Goal: Task Accomplishment & Management: Complete application form

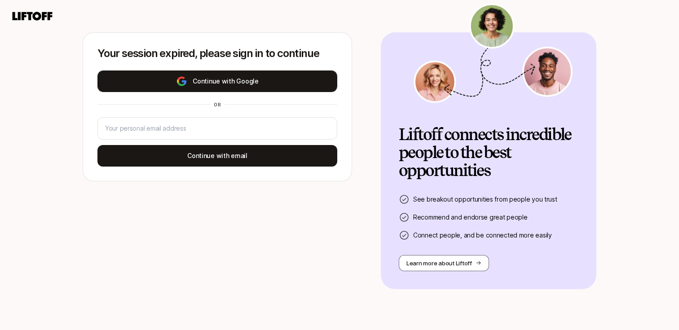
click at [247, 73] on button "Continue with Google" at bounding box center [217, 82] width 240 height 22
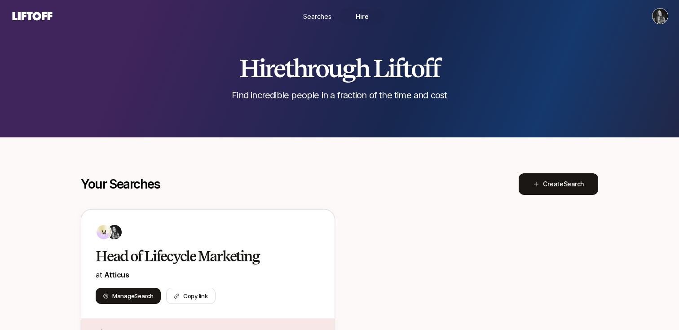
click at [664, 18] on html "Searches Hire Hire through Liftoff Find incredible people in a fraction of the …" at bounding box center [339, 165] width 679 height 330
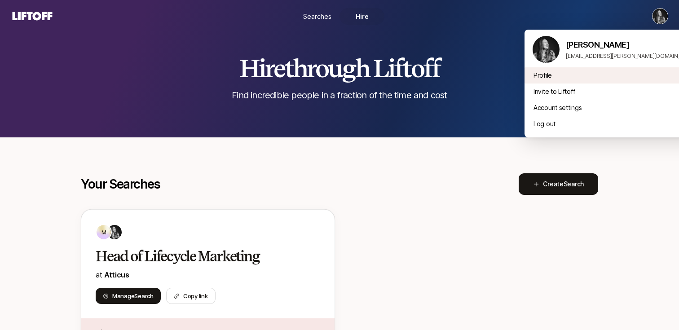
click at [556, 79] on div "Profile" at bounding box center [615, 75] width 180 height 16
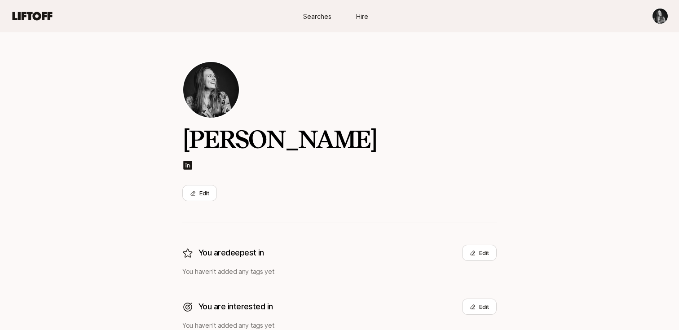
scroll to position [119, 0]
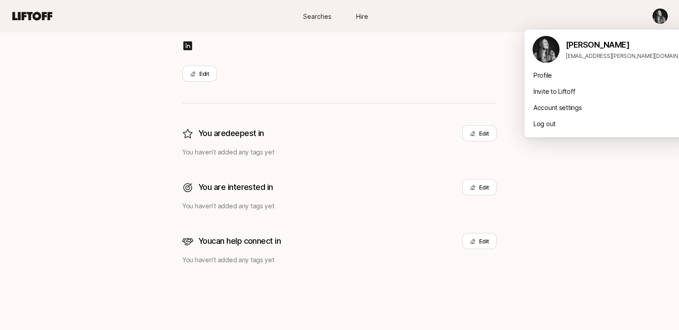
click at [658, 14] on html "Searches Hire Searches Hire Mac Hasley Edit You are deepest in Edit You haven’t…" at bounding box center [339, 46] width 679 height 330
click at [579, 103] on div "Account settings" at bounding box center [615, 108] width 180 height 16
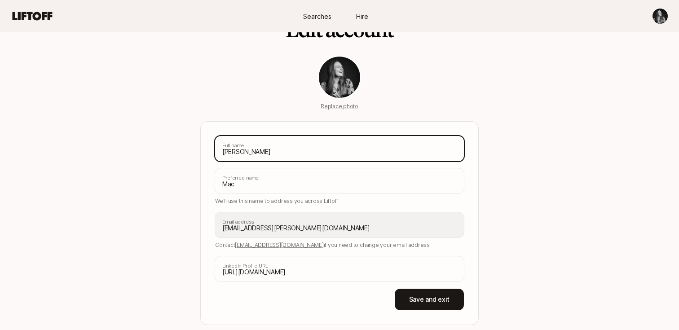
scroll to position [48, 0]
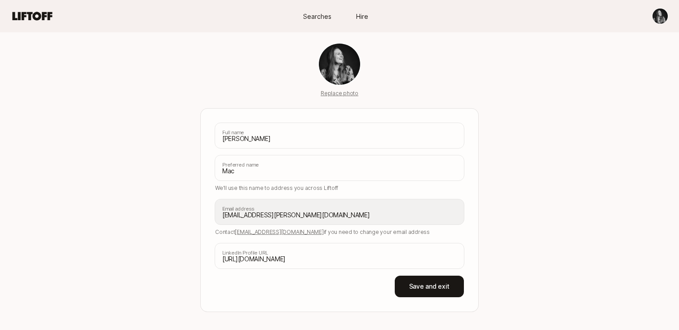
click at [265, 230] on span "[EMAIL_ADDRESS][DOMAIN_NAME]" at bounding box center [279, 232] width 88 height 7
click at [312, 14] on span "Searches" at bounding box center [317, 16] width 28 height 9
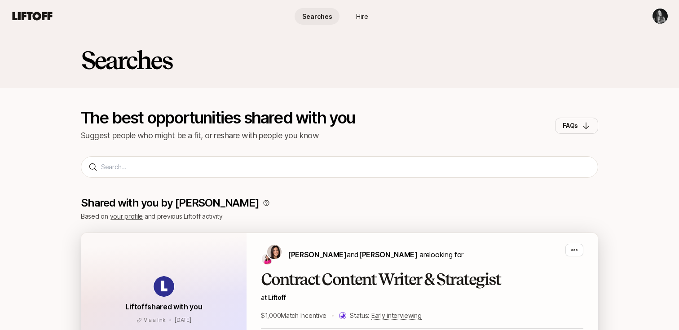
click at [315, 275] on h2 "Contract Content Writer & Strategist" at bounding box center [422, 280] width 323 height 18
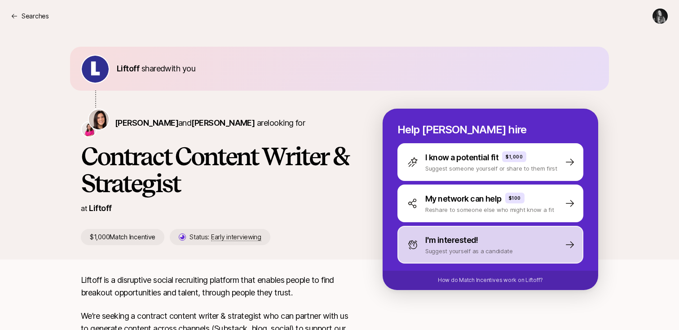
click at [443, 247] on p "Suggest yourself as a candidate" at bounding box center [469, 251] width 88 height 9
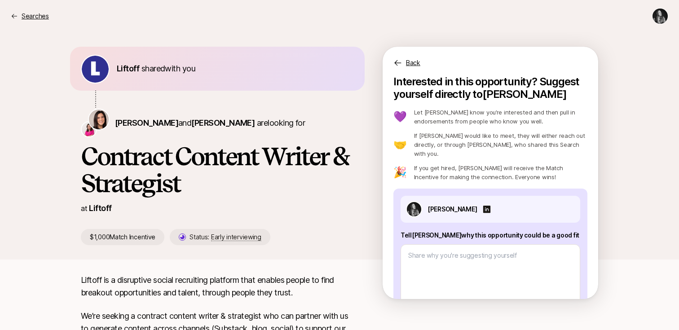
click at [39, 16] on p "Searches" at bounding box center [35, 16] width 27 height 11
type textarea "x"
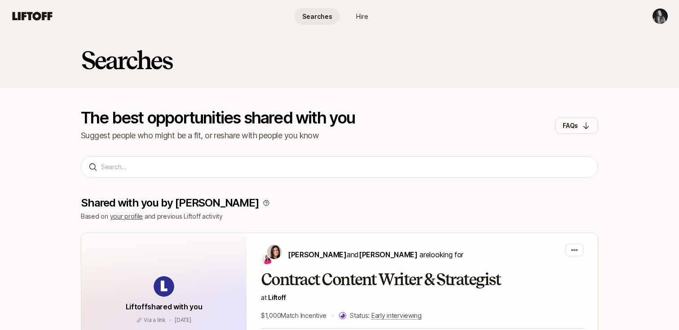
click at [324, 13] on span "Searches" at bounding box center [317, 16] width 30 height 9
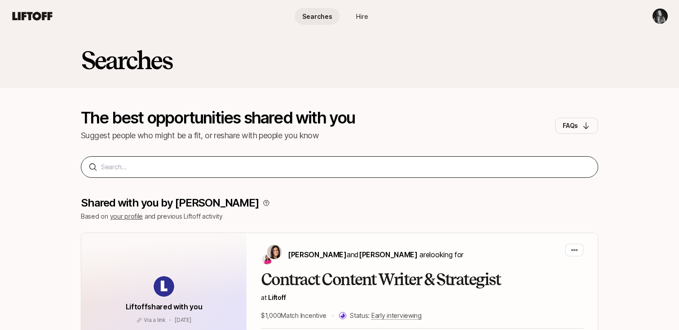
click at [218, 174] on div at bounding box center [339, 167] width 517 height 22
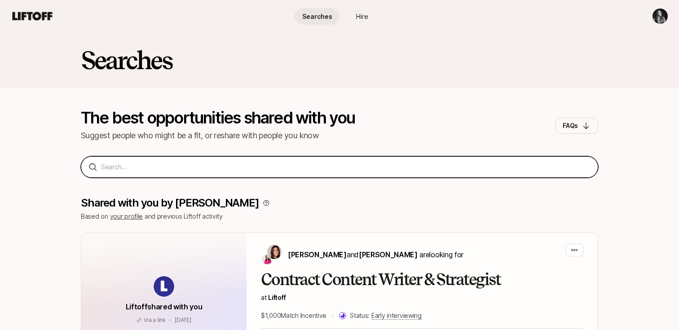
click at [213, 166] on input at bounding box center [346, 167] width 490 height 11
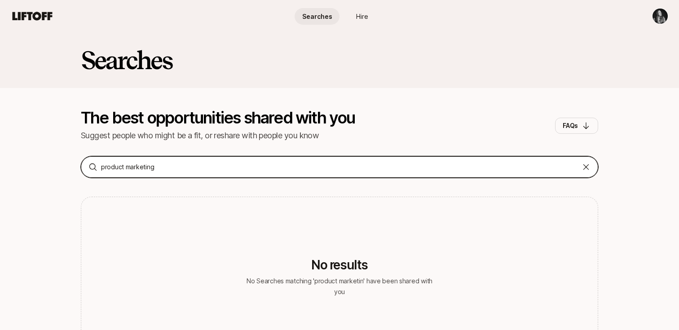
type input "product marketing"
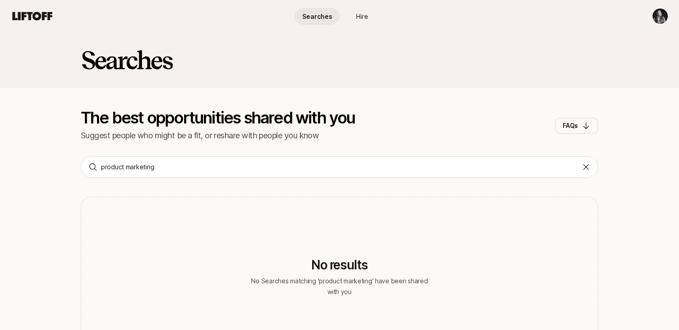
click at [39, 11] on icon at bounding box center [32, 16] width 43 height 13
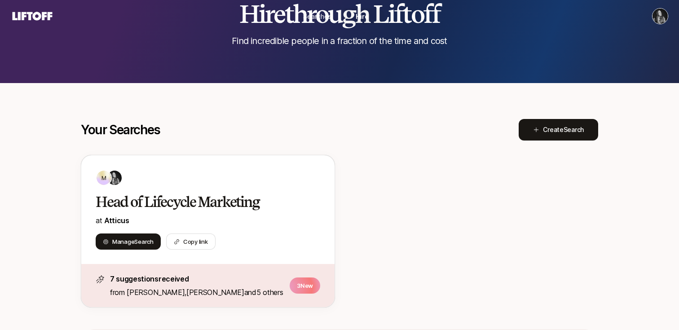
scroll to position [6, 0]
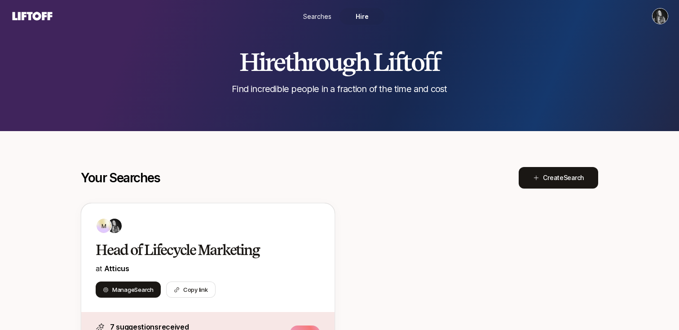
click at [314, 15] on span "Searches" at bounding box center [317, 16] width 28 height 9
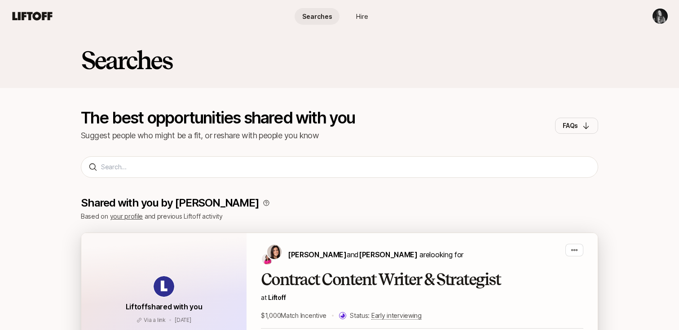
click at [162, 292] on img at bounding box center [164, 286] width 21 height 21
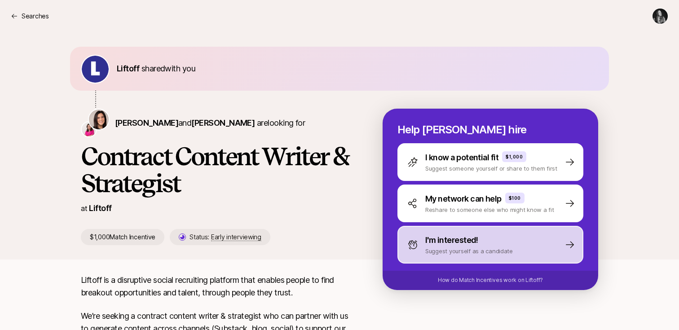
click at [496, 234] on div "I'm interested!" at bounding box center [469, 240] width 88 height 13
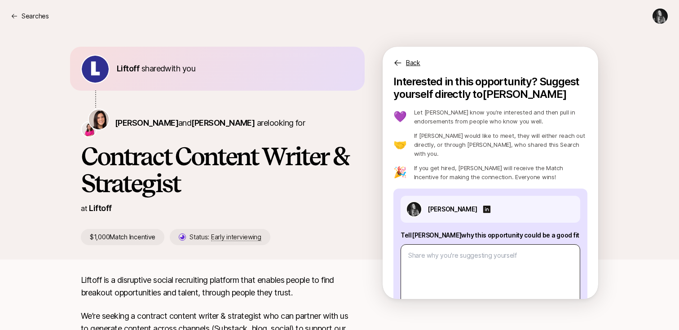
scroll to position [48, 0]
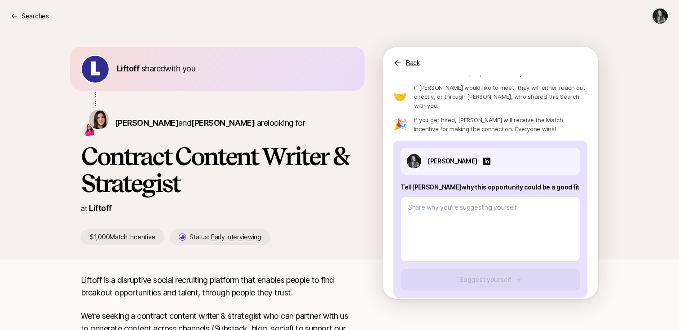
click at [44, 17] on p "Searches" at bounding box center [35, 16] width 27 height 11
type textarea "x"
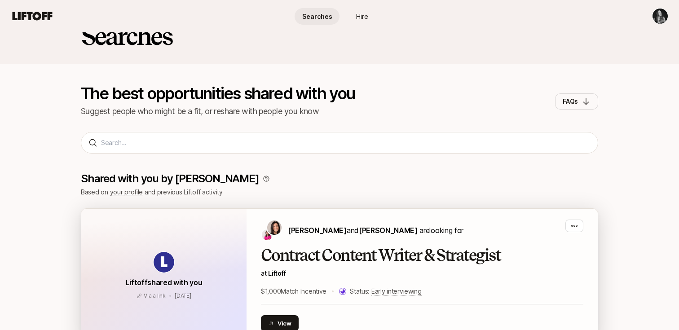
scroll to position [22, 0]
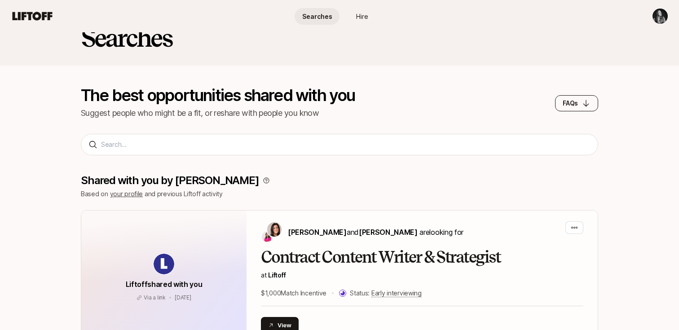
click at [570, 95] on button "FAQs" at bounding box center [576, 103] width 43 height 16
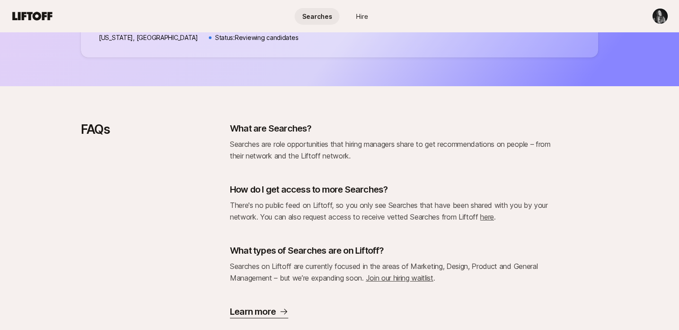
scroll to position [878, 0]
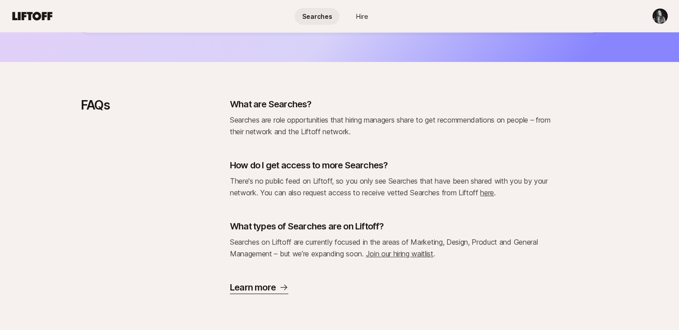
click at [485, 194] on link "here" at bounding box center [487, 192] width 14 height 9
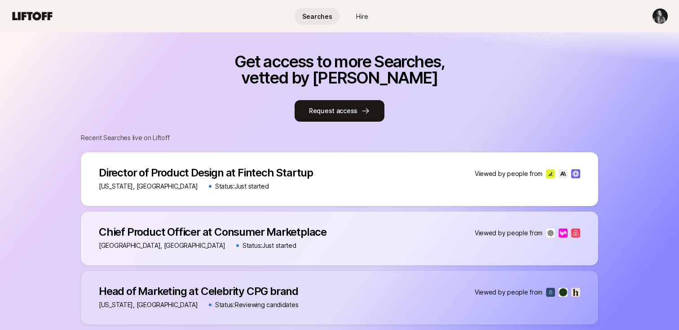
scroll to position [586, 0]
click at [341, 106] on button "Request access" at bounding box center [340, 111] width 90 height 22
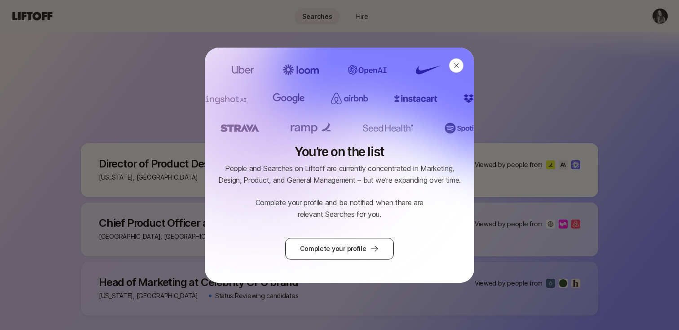
click at [362, 247] on link "Complete your profile" at bounding box center [339, 249] width 108 height 22
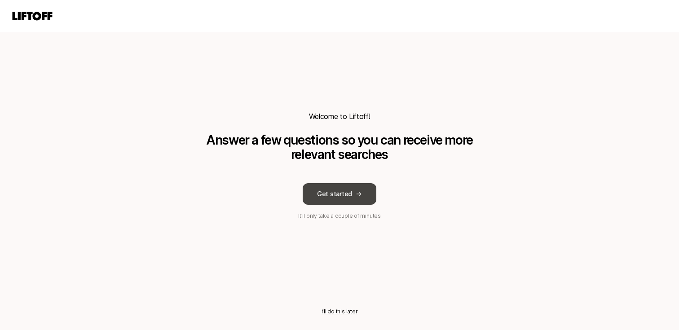
click at [332, 203] on button "Get started" at bounding box center [340, 194] width 74 height 22
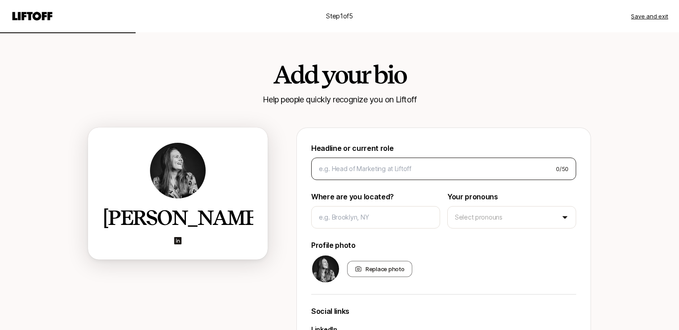
click at [341, 176] on div "0 / 50" at bounding box center [443, 169] width 265 height 22
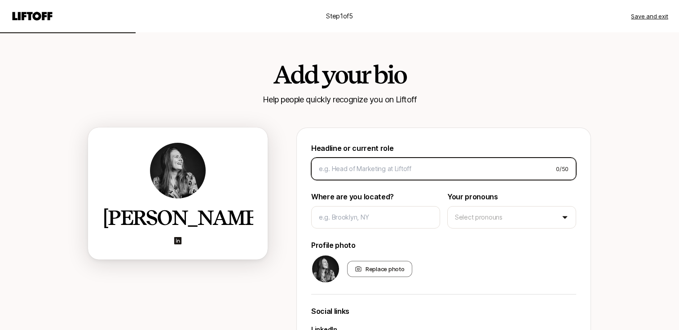
click at [344, 168] on input at bounding box center [434, 169] width 230 height 11
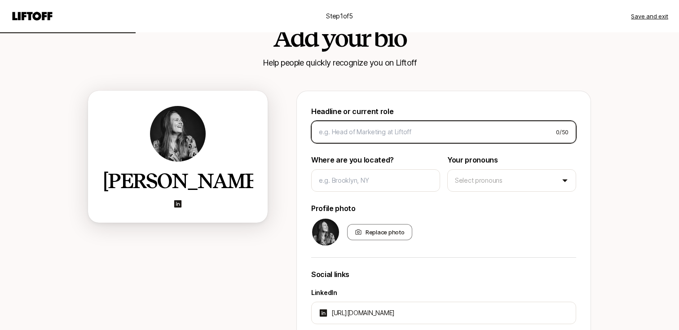
scroll to position [42, 0]
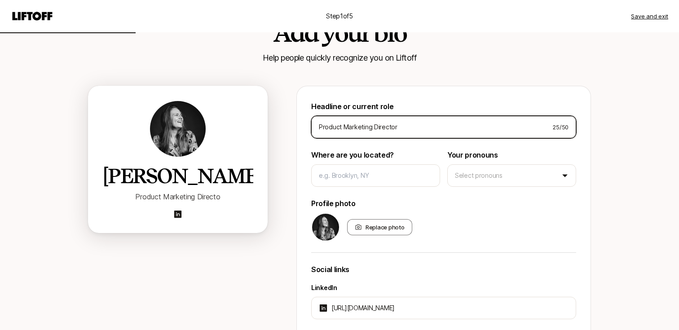
type input "Product Marketing Director"
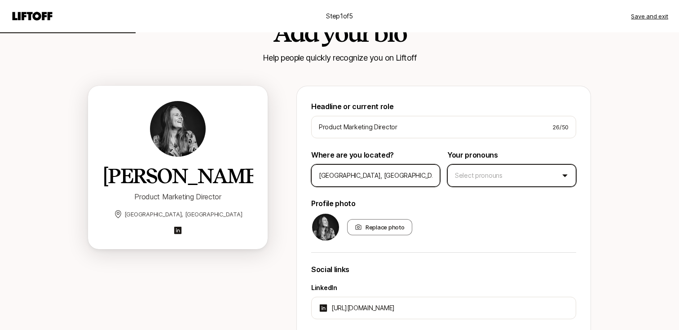
type input "[GEOGRAPHIC_DATA], [GEOGRAPHIC_DATA]"
click at [479, 167] on html "Step 1 of 5 Save and exit Add your bio Help people quickly recognize you on Lif…" at bounding box center [339, 123] width 679 height 330
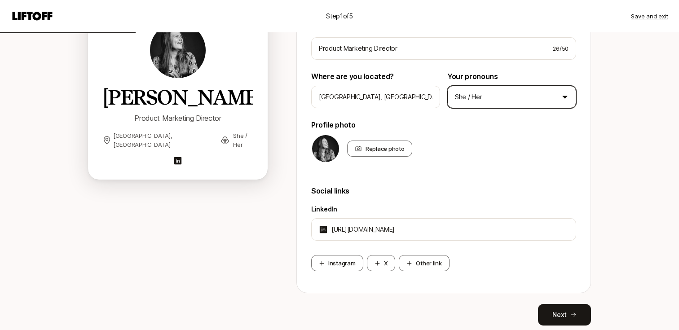
scroll to position [152, 0]
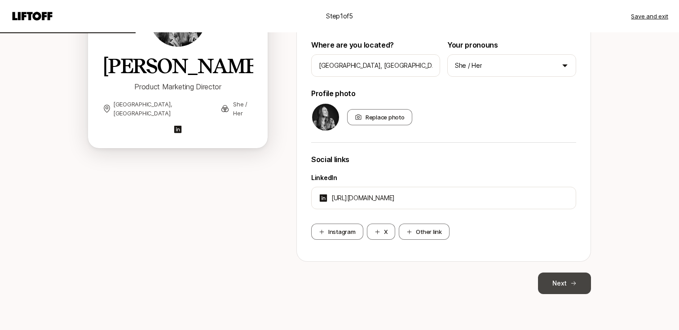
click at [544, 281] on button "Next" at bounding box center [564, 284] width 53 height 22
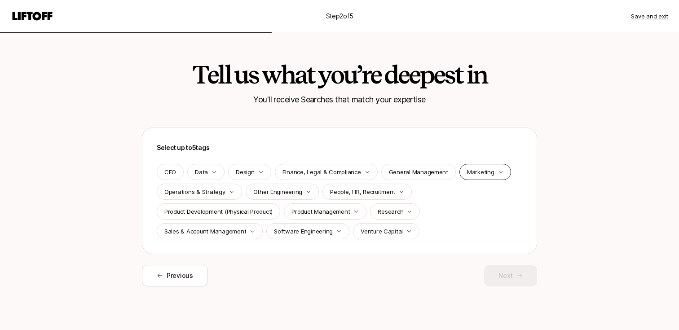
click at [489, 176] on div "Marketing" at bounding box center [486, 172] width 52 height 16
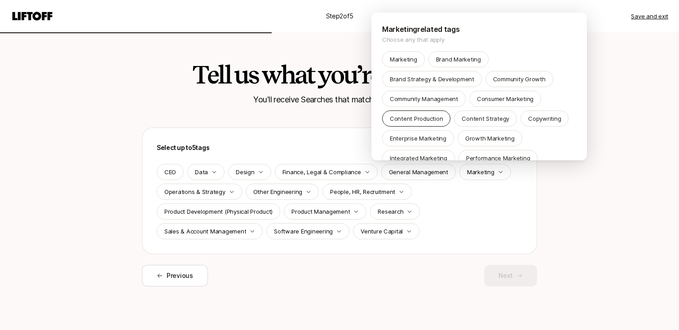
scroll to position [56, 0]
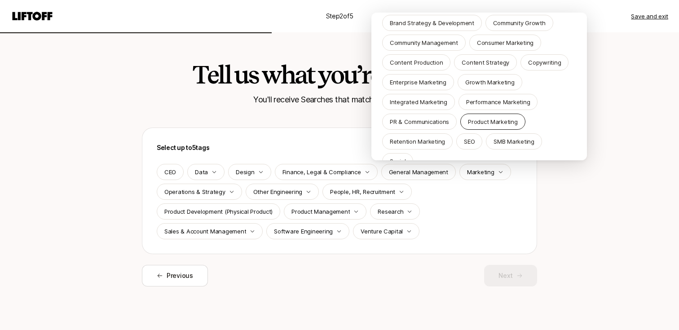
click at [471, 115] on div "Product Marketing" at bounding box center [492, 122] width 65 height 16
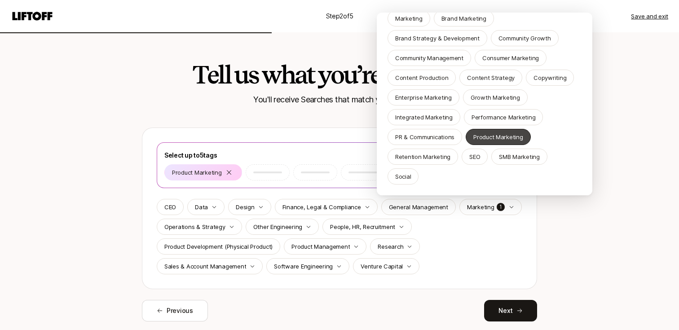
scroll to position [21, 0]
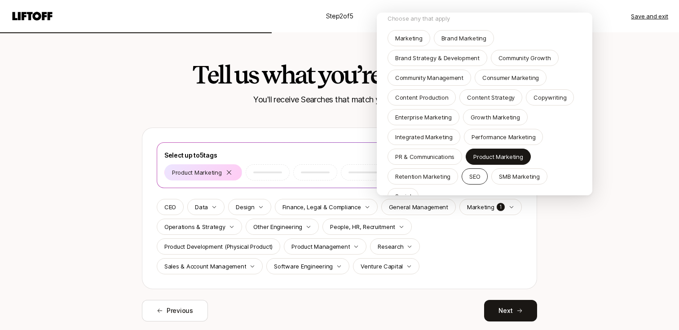
click at [467, 177] on div "SEO" at bounding box center [475, 176] width 26 height 16
click at [434, 58] on p "Brand Strategy & Development" at bounding box center [437, 57] width 84 height 9
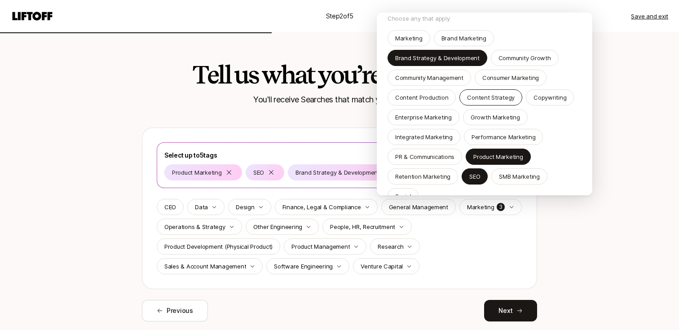
click at [465, 102] on div "Content Strategy" at bounding box center [491, 97] width 63 height 16
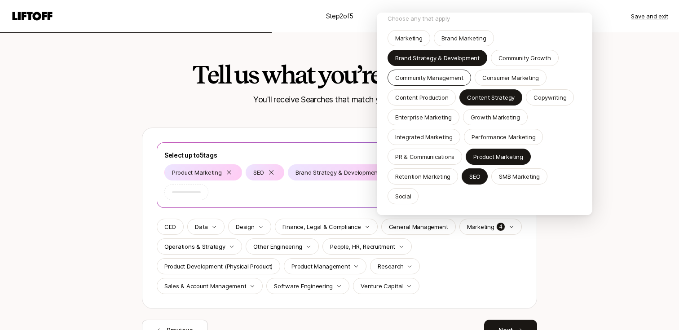
scroll to position [1, 0]
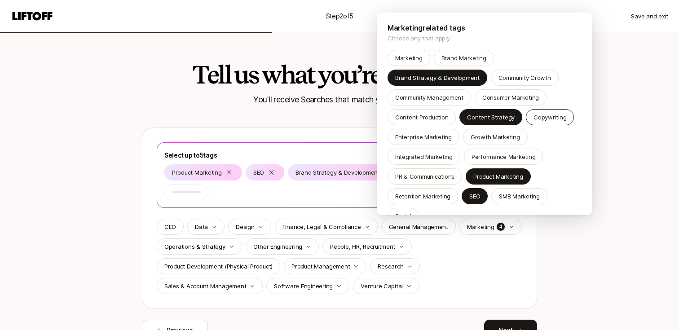
click at [553, 122] on div "Copywriting" at bounding box center [550, 117] width 48 height 16
click at [474, 195] on p "SEO" at bounding box center [474, 196] width 11 height 9
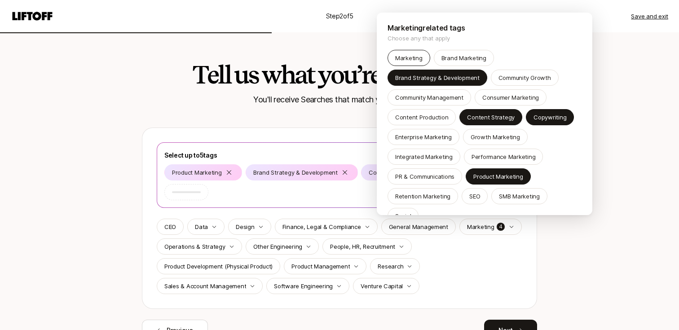
click at [415, 60] on p "Marketing" at bounding box center [408, 57] width 27 height 9
click at [417, 57] on p "Marketing" at bounding box center [408, 57] width 27 height 9
click at [415, 157] on p "Integrated Marketing" at bounding box center [423, 156] width 57 height 9
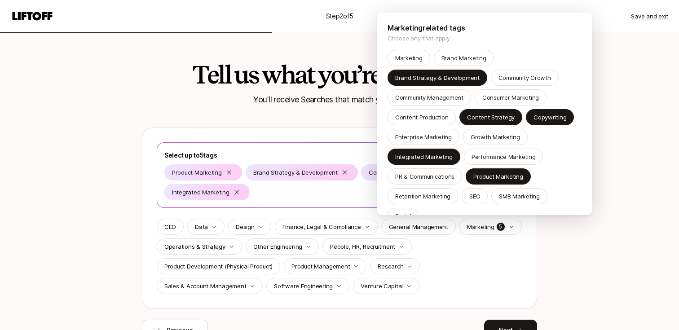
click at [541, 256] on html "Step 2 of 5 Save and exit Tell us what you’re deepest in You'll receive Searche…" at bounding box center [339, 165] width 679 height 330
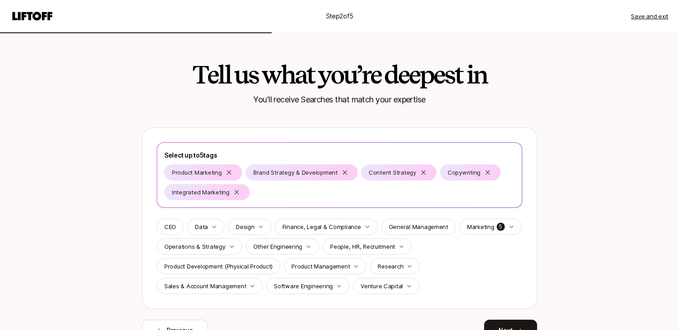
scroll to position [47, 0]
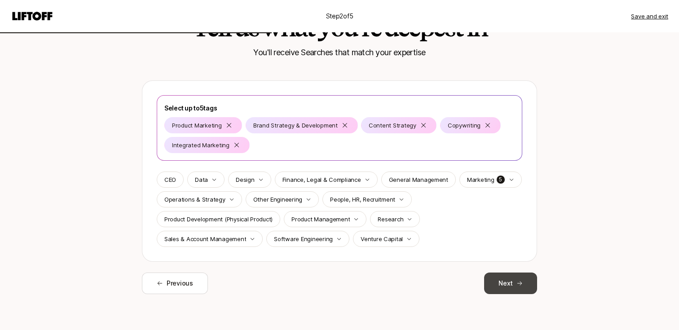
click at [510, 278] on button "Next" at bounding box center [510, 284] width 53 height 22
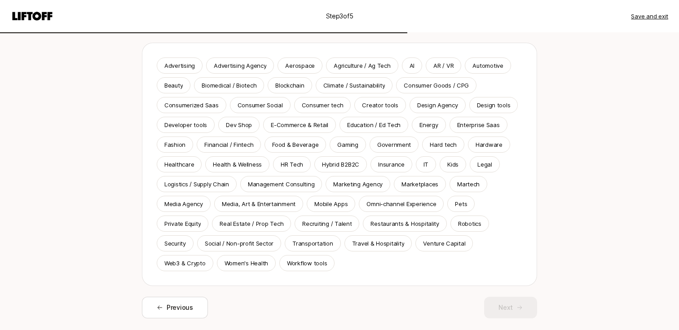
scroll to position [82, 0]
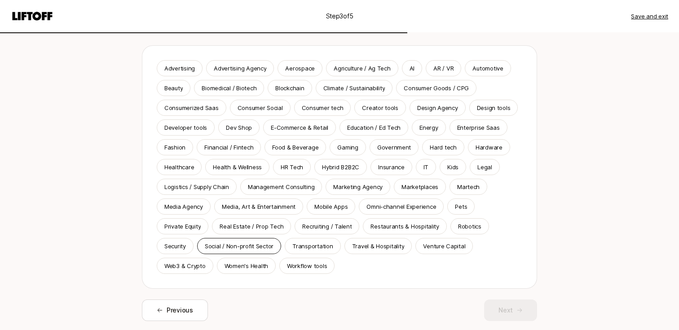
click at [214, 245] on p "Social / Non-profit Sector" at bounding box center [239, 246] width 69 height 9
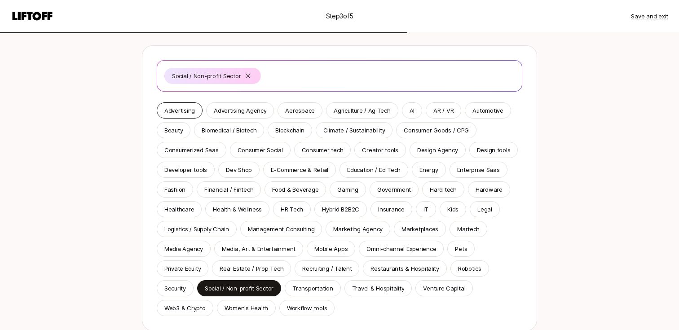
click at [179, 111] on p "Advertising" at bounding box center [179, 110] width 31 height 9
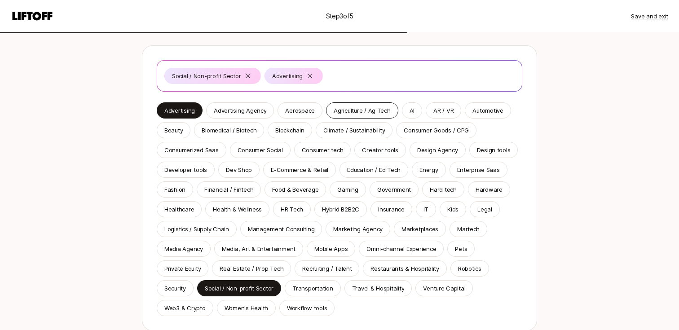
click at [342, 107] on p "Agriculture / Ag Tech" at bounding box center [362, 110] width 57 height 9
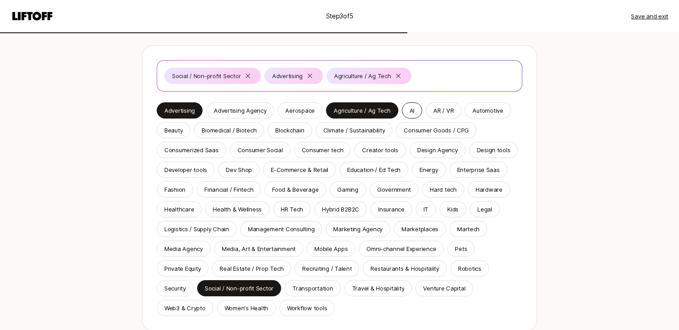
click at [410, 111] on p "AI" at bounding box center [412, 110] width 5 height 9
click at [422, 134] on p "Consumer Goods / CPG" at bounding box center [436, 130] width 65 height 9
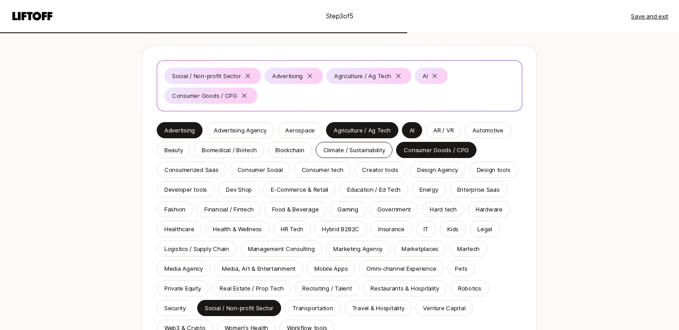
click at [356, 150] on p "Climate / Sustainability" at bounding box center [354, 150] width 62 height 9
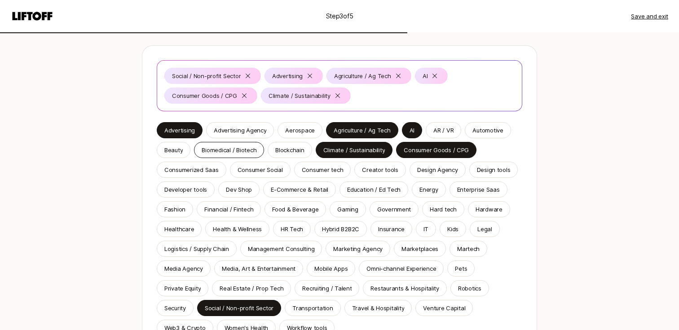
click at [247, 149] on p "Biomedical / Biotech" at bounding box center [229, 150] width 55 height 9
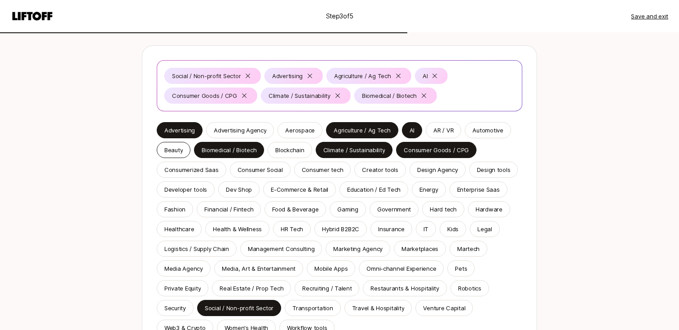
click at [173, 153] on p "Beauty" at bounding box center [173, 150] width 18 height 9
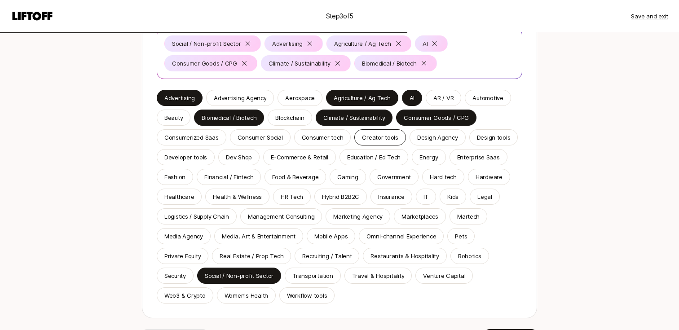
scroll to position [126, 0]
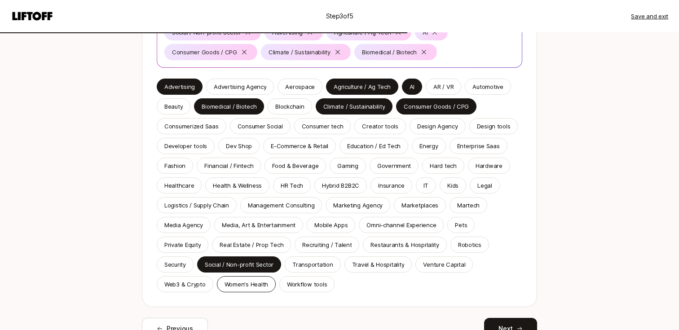
click at [260, 288] on p "Women's Health" at bounding box center [247, 284] width 44 height 9
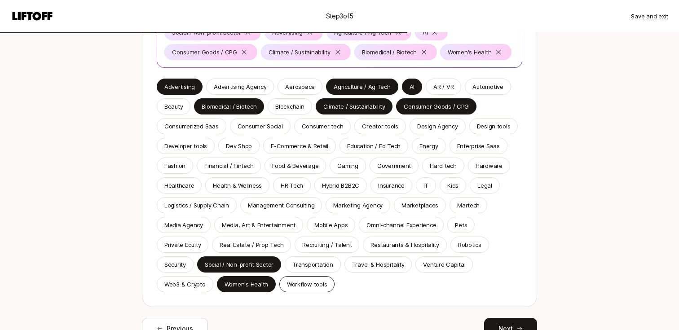
click at [301, 278] on div "Workflow tools" at bounding box center [306, 284] width 55 height 16
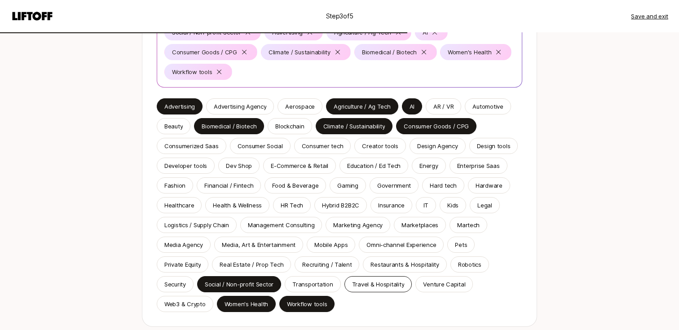
click at [369, 286] on p "Travel & Hospitality" at bounding box center [378, 284] width 53 height 9
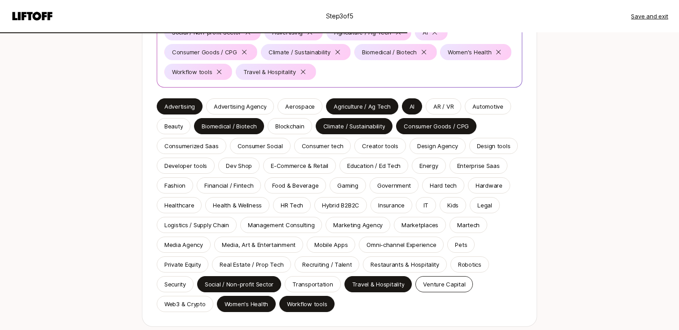
click at [445, 286] on p "Venture Capital" at bounding box center [444, 284] width 42 height 9
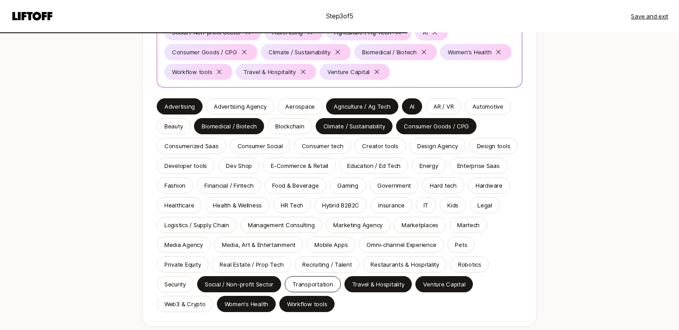
click at [296, 285] on p "Transportation" at bounding box center [312, 284] width 40 height 9
click at [186, 285] on div "Security" at bounding box center [175, 284] width 37 height 16
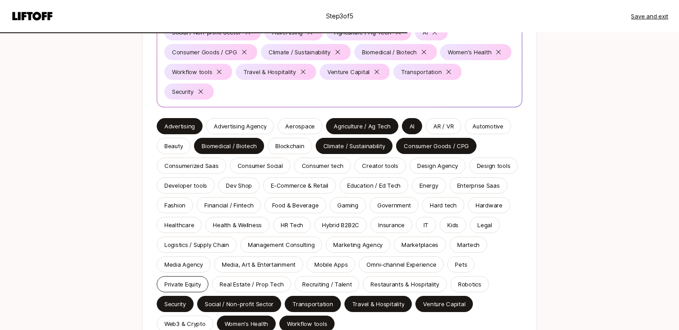
click at [186, 280] on p "Private Equity" at bounding box center [182, 284] width 36 height 9
click at [186, 289] on div "Private Equity" at bounding box center [183, 284] width 52 height 16
click at [186, 300] on p "Security" at bounding box center [175, 304] width 22 height 9
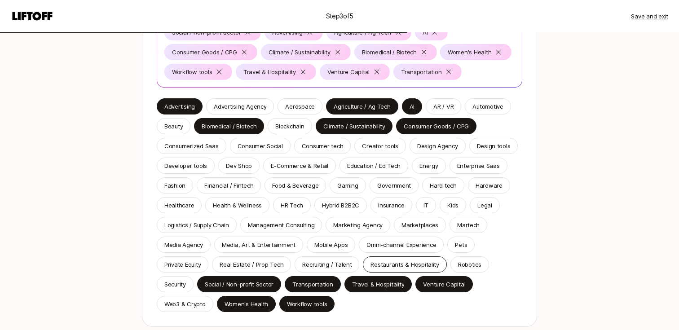
click at [389, 269] on p "Restaurants & Hospitality" at bounding box center [405, 264] width 69 height 9
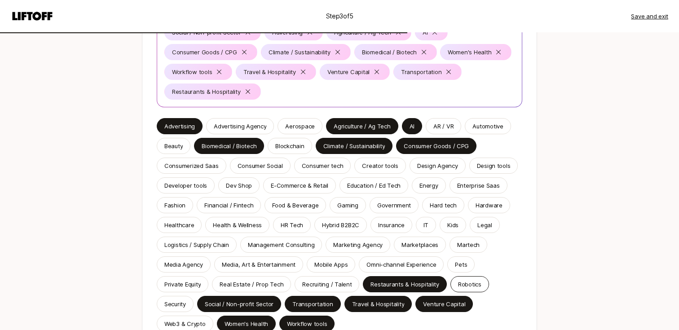
click at [463, 280] on p "Robotics" at bounding box center [469, 284] width 23 height 9
click at [456, 269] on div "Pets" at bounding box center [460, 264] width 27 height 16
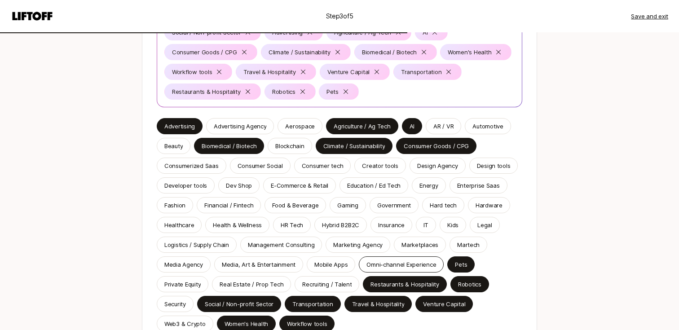
click at [416, 268] on p "Omni-channel Experience" at bounding box center [402, 264] width 70 height 9
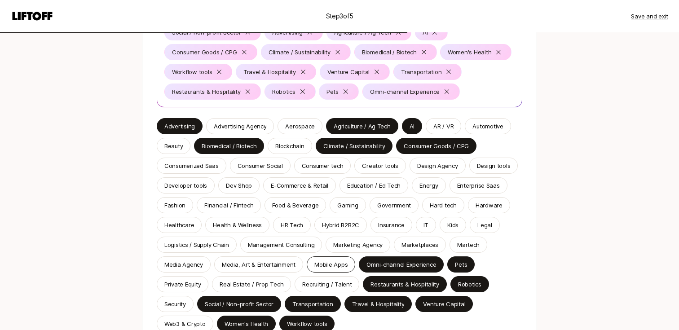
click at [314, 267] on p "Mobile Apps" at bounding box center [330, 264] width 33 height 9
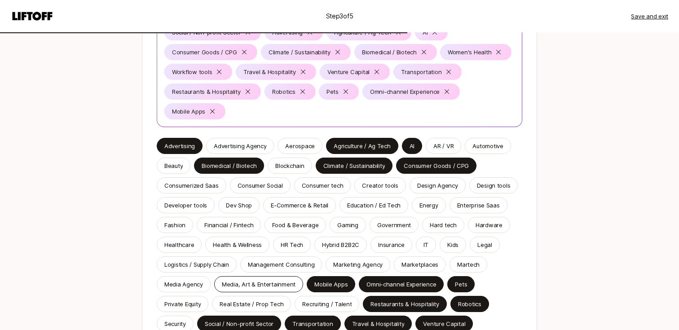
click at [257, 284] on p "Media, Art & Entertainment" at bounding box center [259, 284] width 74 height 9
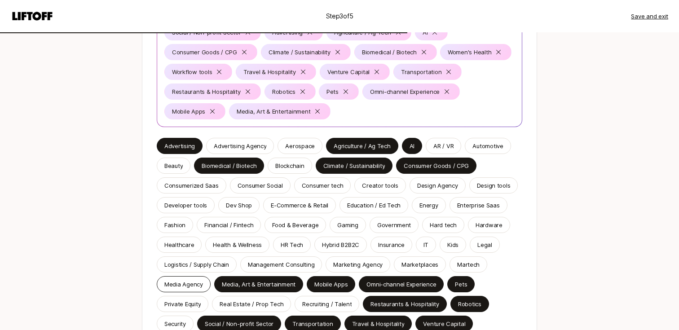
click at [200, 284] on p "Media Agency" at bounding box center [183, 284] width 39 height 9
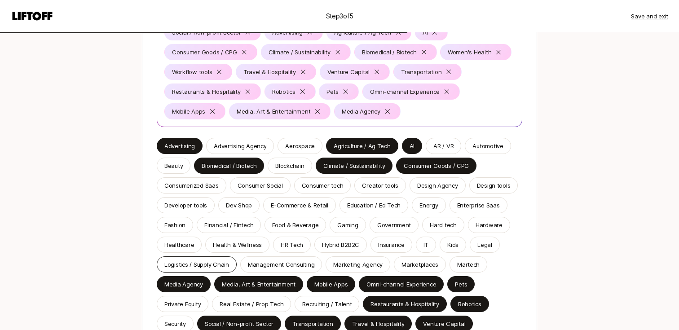
click at [205, 266] on p "Logistics / Supply Chain" at bounding box center [196, 264] width 65 height 9
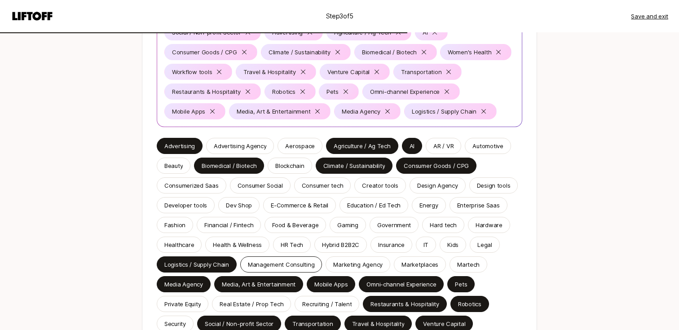
click at [260, 266] on p "Management Consulting" at bounding box center [281, 264] width 67 height 9
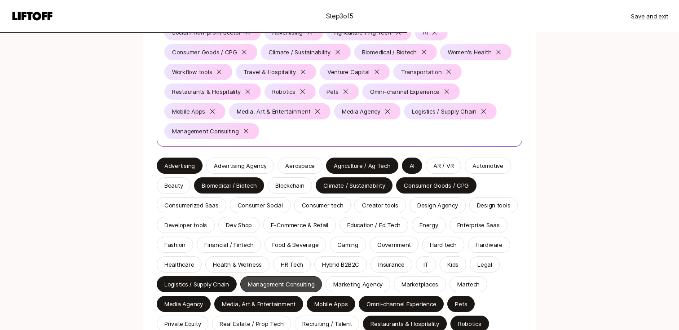
click at [272, 281] on p "Management Consulting" at bounding box center [281, 284] width 67 height 9
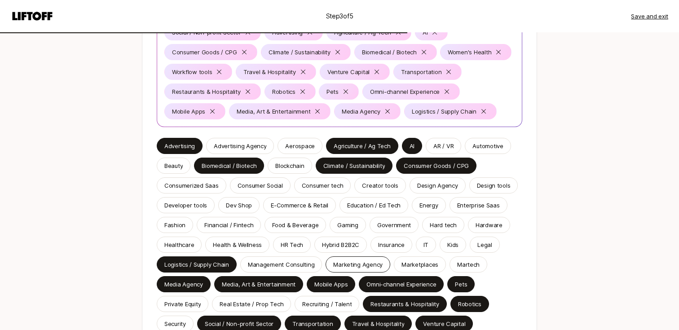
click at [357, 261] on p "Marketing Agency" at bounding box center [357, 264] width 49 height 9
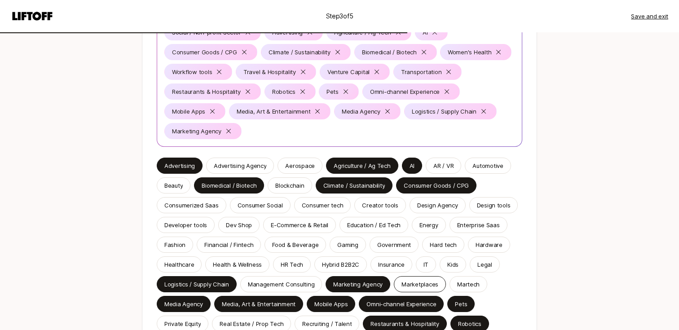
click at [404, 280] on p "Marketplaces" at bounding box center [420, 284] width 37 height 9
click at [468, 286] on p "Martech" at bounding box center [468, 284] width 22 height 9
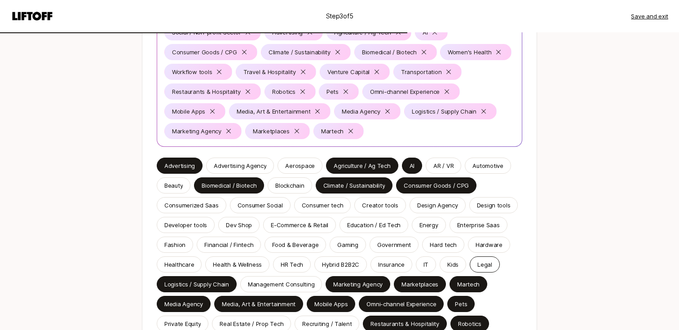
click at [479, 268] on p "Legal" at bounding box center [485, 264] width 15 height 9
click at [447, 269] on div "Kids" at bounding box center [453, 264] width 27 height 16
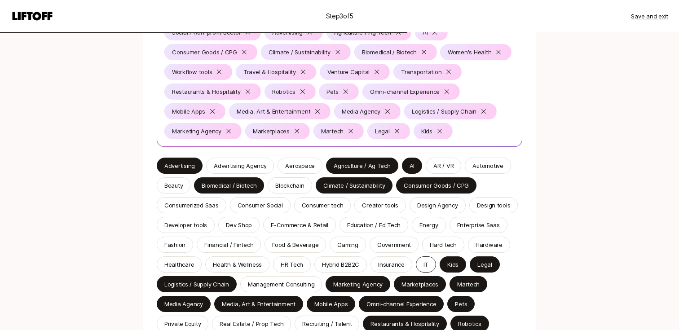
click at [430, 268] on div "IT" at bounding box center [426, 264] width 20 height 16
click at [478, 248] on p "Hardware" at bounding box center [489, 244] width 27 height 9
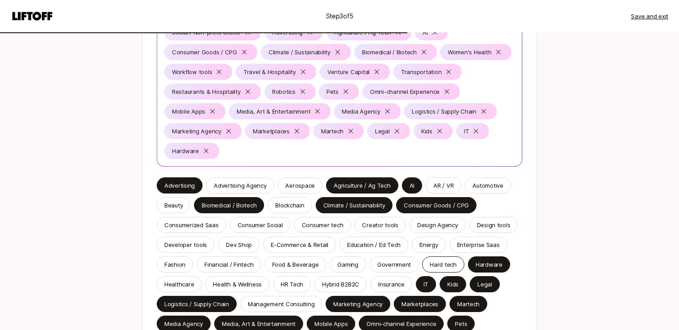
click at [442, 270] on div "Hard tech" at bounding box center [443, 264] width 42 height 16
click at [464, 250] on div "Enterprise Saas" at bounding box center [479, 245] width 58 height 16
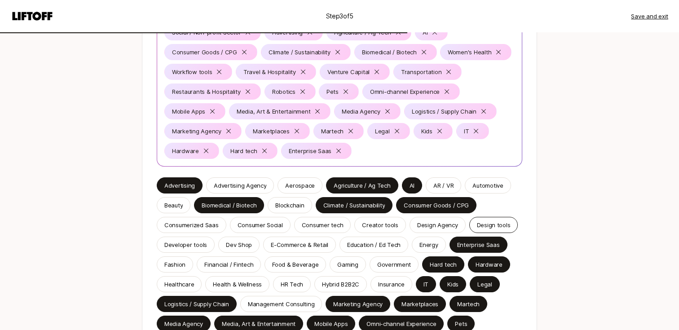
click at [478, 223] on p "Design tools" at bounding box center [494, 225] width 34 height 9
click at [439, 223] on p "Design Agency" at bounding box center [437, 225] width 41 height 9
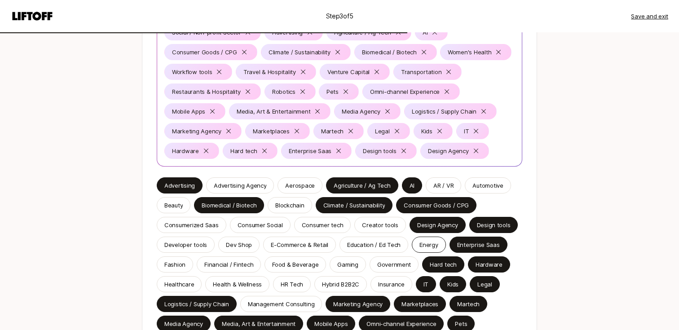
click at [435, 243] on div "Energy" at bounding box center [429, 245] width 34 height 16
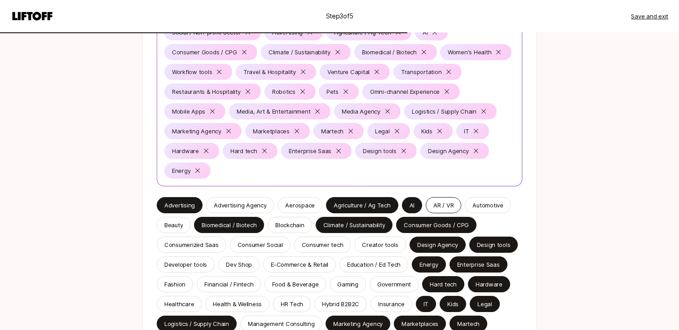
click at [438, 207] on p "AR / VR" at bounding box center [443, 205] width 20 height 9
click at [473, 205] on p "Automotive" at bounding box center [488, 205] width 31 height 9
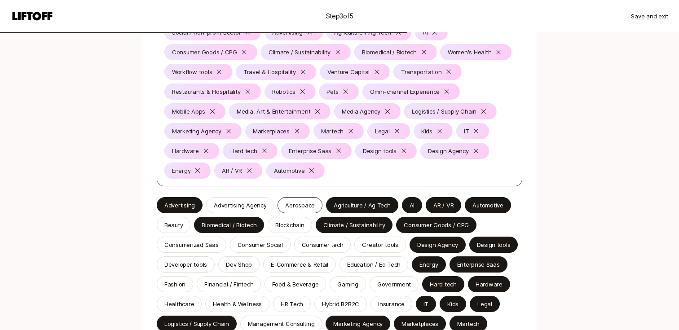
click at [284, 197] on div "Aerospace" at bounding box center [300, 205] width 45 height 16
click at [255, 211] on div "Advertising Agency" at bounding box center [240, 205] width 68 height 16
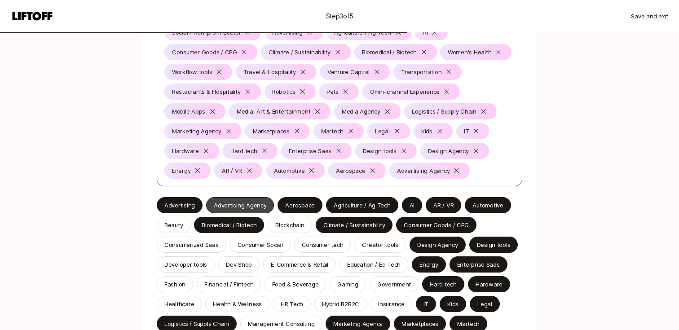
click at [255, 211] on div "Advertising Agency" at bounding box center [240, 205] width 68 height 16
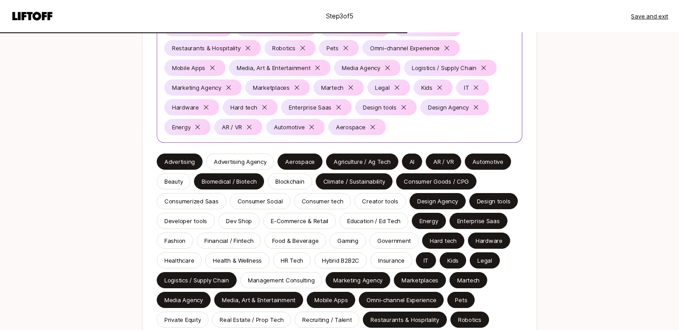
scroll to position [174, 0]
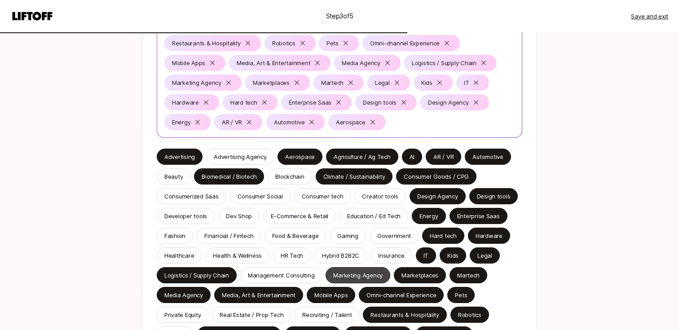
click at [351, 274] on p "Marketing Agency" at bounding box center [357, 275] width 49 height 9
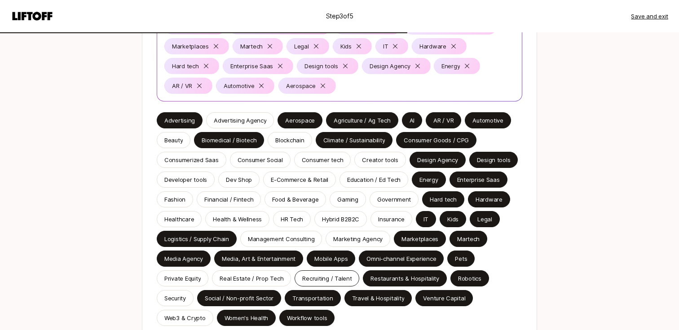
scroll to position [219, 0]
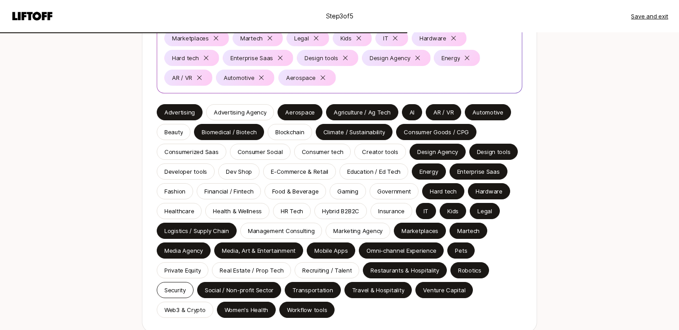
click at [179, 290] on p "Security" at bounding box center [175, 290] width 22 height 9
click at [226, 267] on p "Real Estate / Prop Tech" at bounding box center [252, 270] width 64 height 9
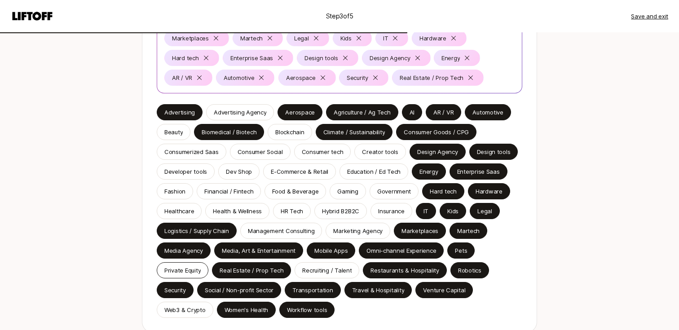
click at [190, 267] on p "Private Equity" at bounding box center [182, 270] width 36 height 9
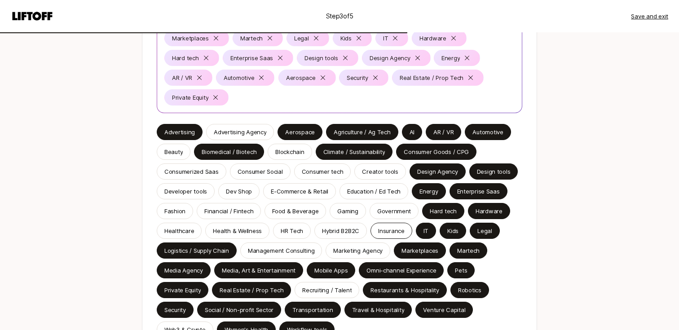
click at [392, 234] on p "Insurance" at bounding box center [391, 230] width 27 height 9
click at [388, 209] on p "Government" at bounding box center [394, 211] width 34 height 9
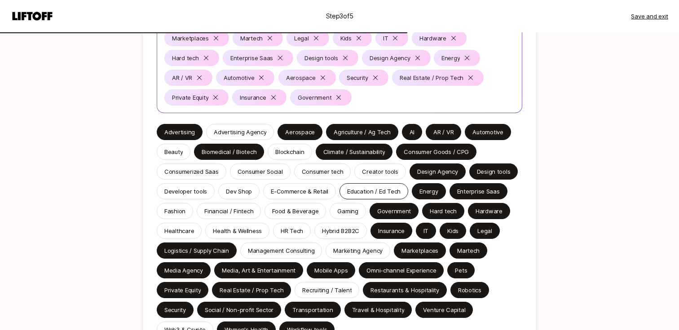
click at [378, 193] on p "Education / Ed Tech" at bounding box center [373, 191] width 53 height 9
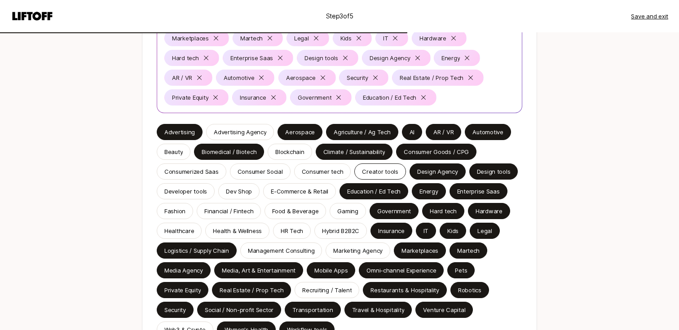
click at [374, 168] on p "Creator tools" at bounding box center [380, 171] width 36 height 9
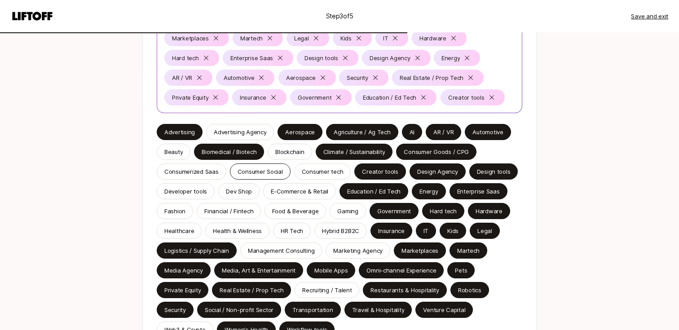
click at [247, 171] on p "Consumer Social" at bounding box center [260, 171] width 45 height 9
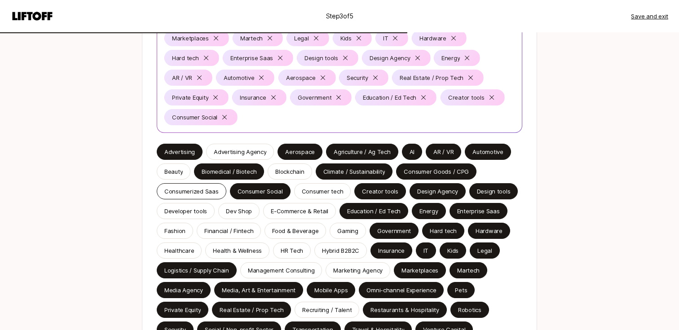
click at [192, 185] on div "Consumerized Saas" at bounding box center [192, 191] width 70 height 16
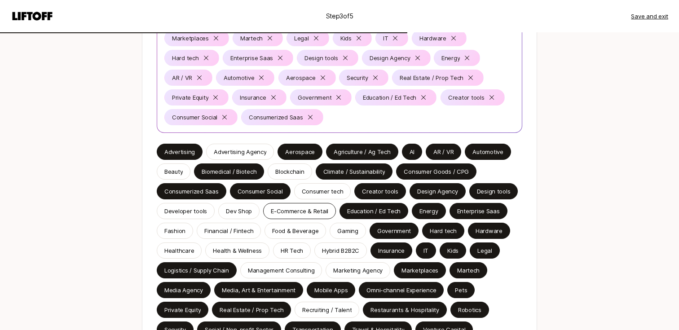
click at [281, 210] on p "E-Commerce & Retail" at bounding box center [299, 211] width 57 height 9
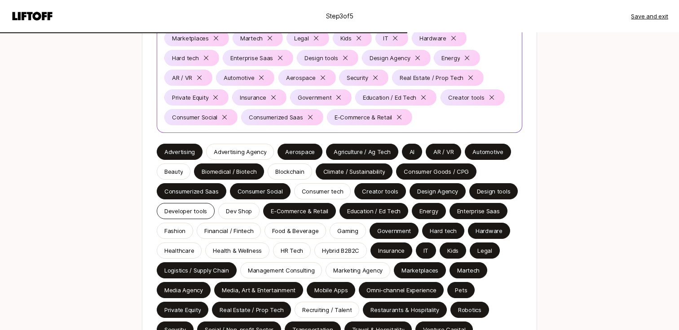
click at [199, 213] on p "Developer tools" at bounding box center [185, 211] width 43 height 9
click at [246, 216] on div "Dev Shop" at bounding box center [238, 211] width 41 height 16
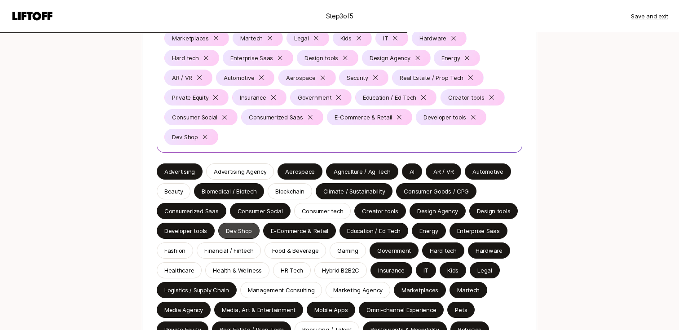
click at [230, 234] on p "Dev Shop" at bounding box center [239, 230] width 26 height 9
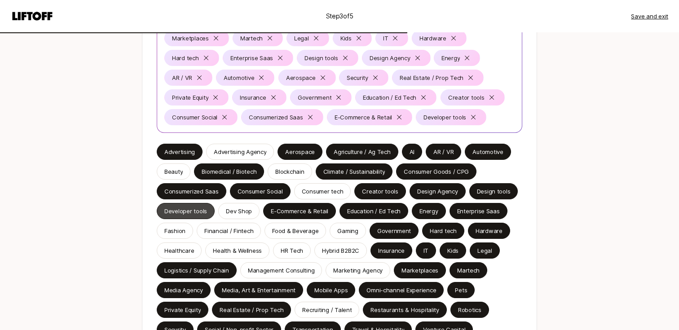
click at [199, 208] on p "Developer tools" at bounding box center [185, 211] width 43 height 9
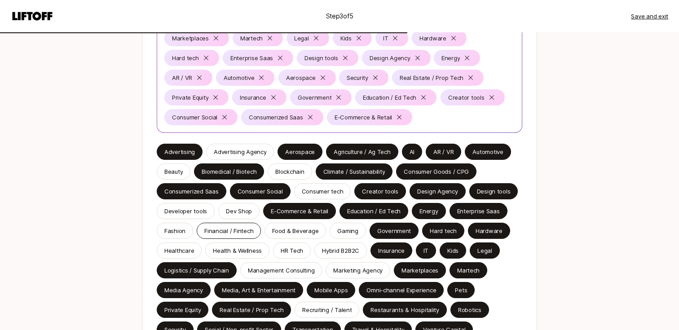
click at [208, 226] on p "Financial / Fintech" at bounding box center [228, 230] width 49 height 9
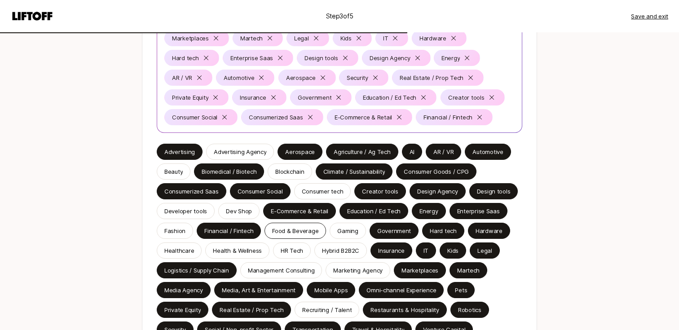
click at [276, 228] on p "Food & Beverage" at bounding box center [295, 230] width 46 height 9
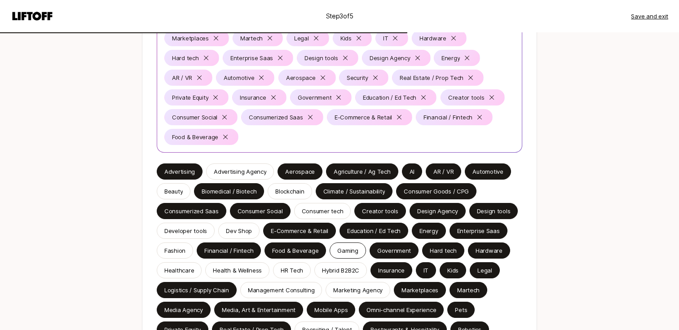
click at [345, 254] on p "Gaming" at bounding box center [347, 250] width 21 height 9
click at [340, 265] on div "Hybrid B2B2C" at bounding box center [340, 270] width 53 height 16
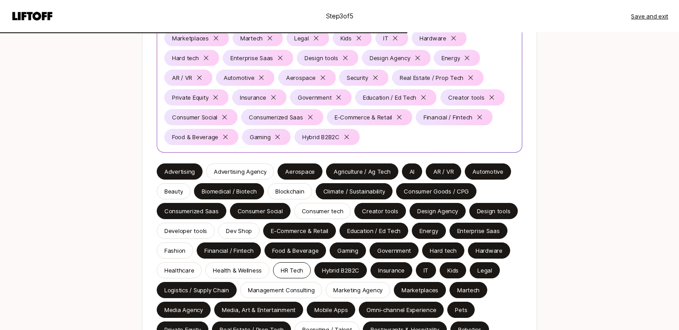
click at [293, 265] on div "HR Tech" at bounding box center [292, 270] width 38 height 16
click at [230, 270] on p "Health & Wellness" at bounding box center [237, 270] width 49 height 9
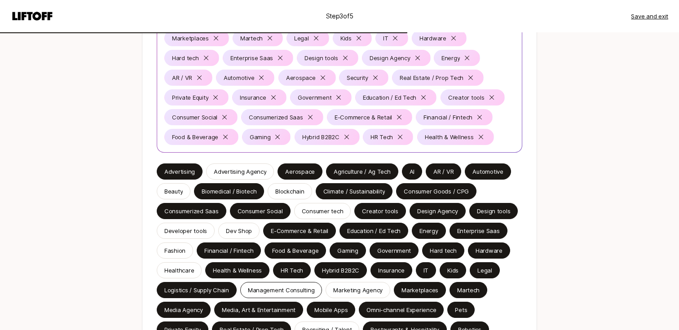
click at [263, 284] on div "Management Consulting" at bounding box center [281, 290] width 82 height 16
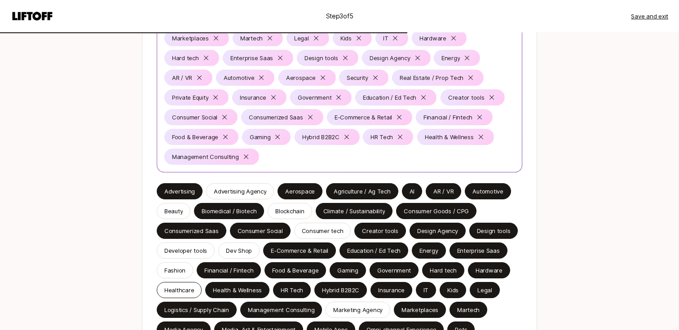
click at [192, 287] on p "Healthcare" at bounding box center [179, 290] width 30 height 9
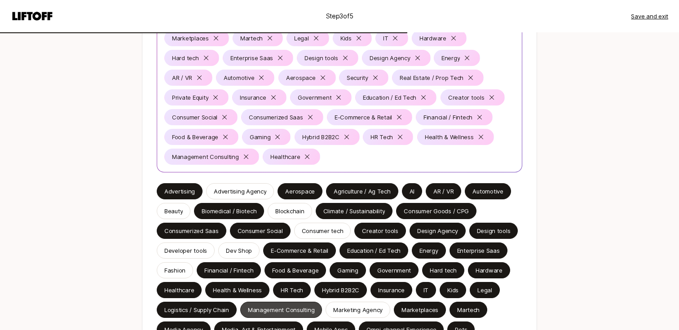
click at [288, 304] on div "Management Consulting" at bounding box center [281, 310] width 82 height 16
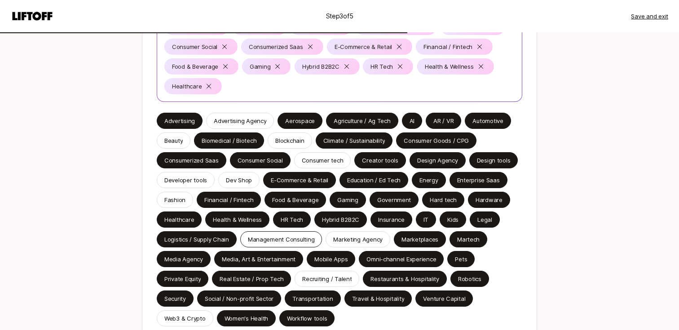
scroll to position [369, 0]
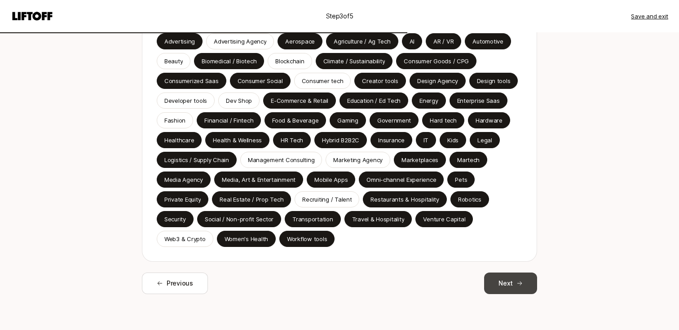
click at [520, 289] on button "Next" at bounding box center [510, 284] width 53 height 22
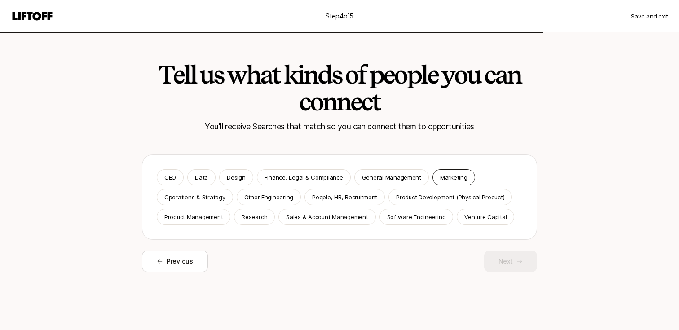
click at [440, 179] on p "Marketing" at bounding box center [453, 177] width 27 height 9
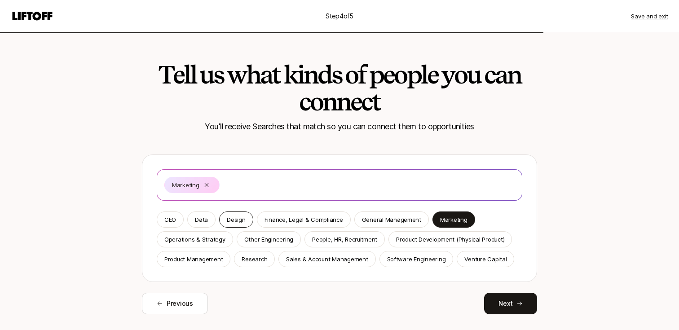
click at [224, 221] on div "Design" at bounding box center [236, 220] width 34 height 16
click at [210, 260] on p "Product Management" at bounding box center [193, 259] width 58 height 9
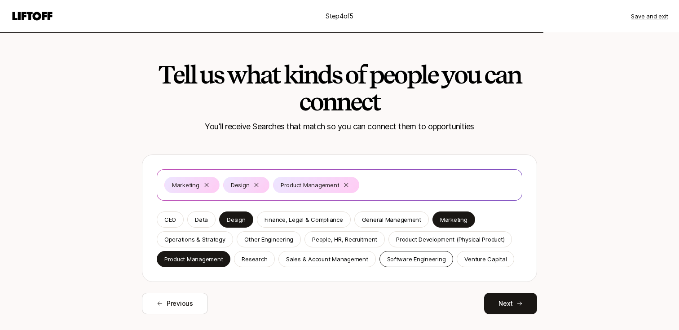
click at [431, 258] on p "Software Engineering" at bounding box center [416, 259] width 59 height 9
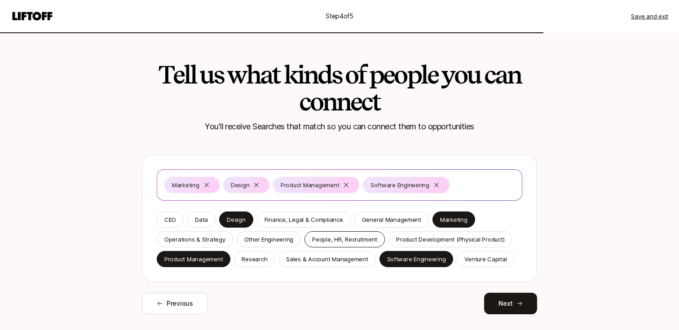
click at [345, 240] on p "People, HR, Recruitment" at bounding box center [344, 239] width 65 height 9
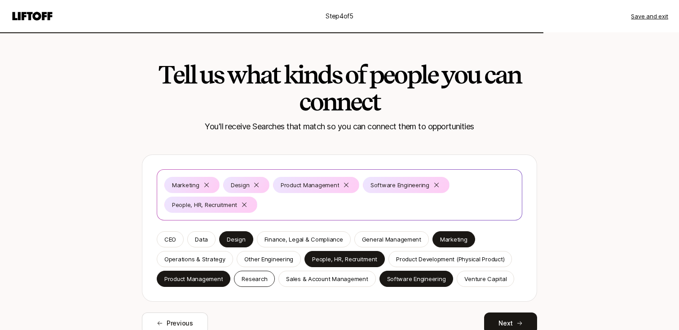
click at [250, 283] on p "Research" at bounding box center [255, 278] width 26 height 9
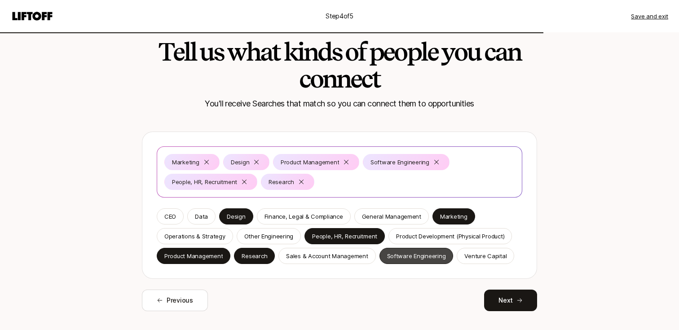
scroll to position [26, 0]
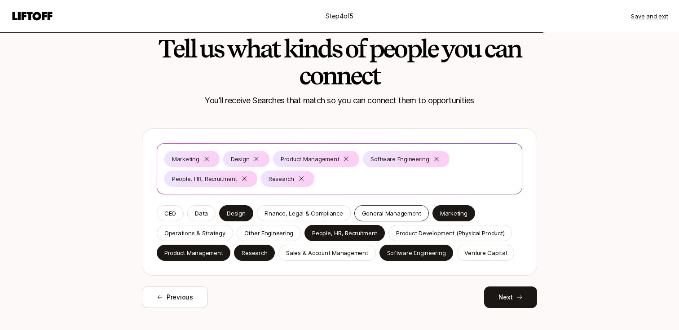
click at [415, 210] on p "General Management" at bounding box center [391, 213] width 59 height 9
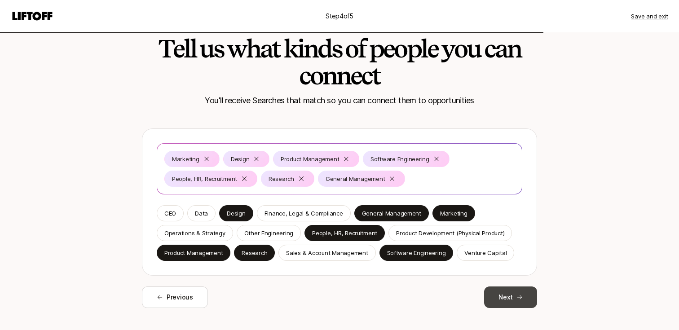
click at [495, 287] on button "Next" at bounding box center [510, 298] width 53 height 22
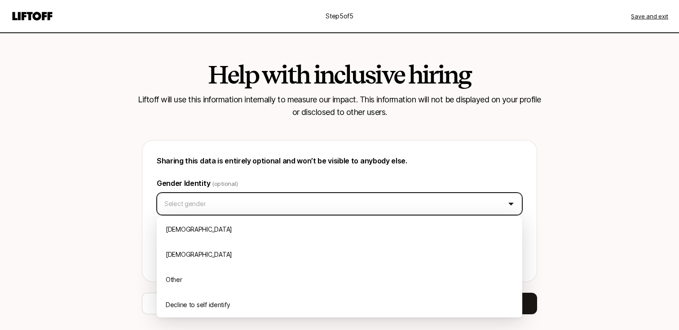
click at [384, 200] on html "Step 5 of 5 Save and exit Help with inclusive hiring Liftoff will use this info…" at bounding box center [339, 165] width 679 height 330
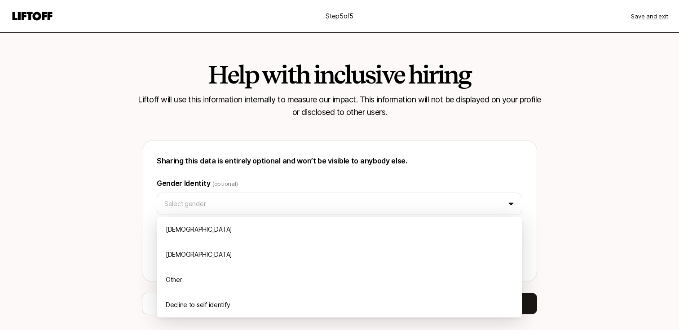
drag, startPoint x: 368, startPoint y: 240, endPoint x: 368, endPoint y: 246, distance: 5.8
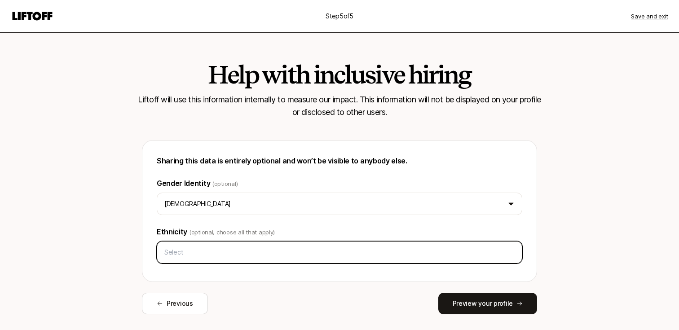
click at [368, 246] on input "text" at bounding box center [340, 252] width 358 height 16
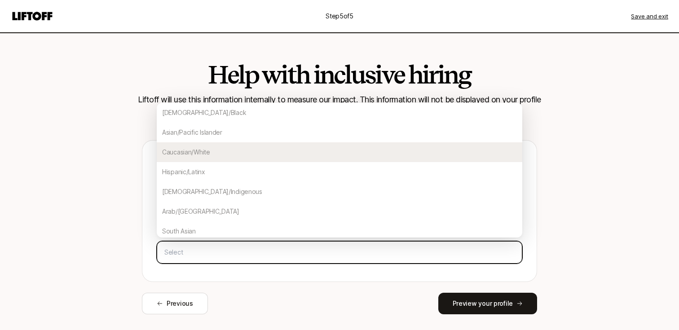
click at [242, 155] on div "Caucasian/White" at bounding box center [340, 152] width 366 height 20
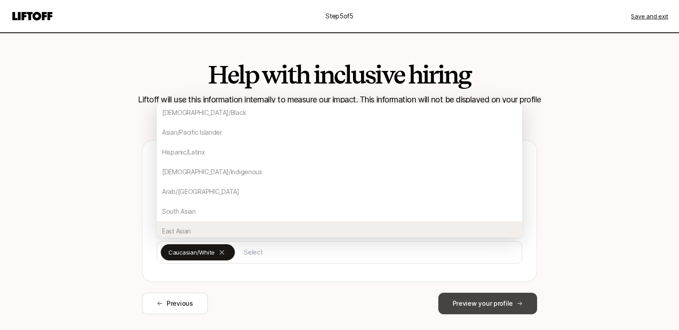
click at [459, 298] on button "Preview your profile" at bounding box center [487, 304] width 99 height 22
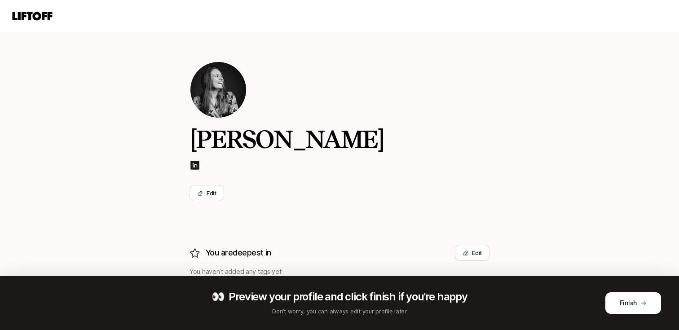
scroll to position [127, 0]
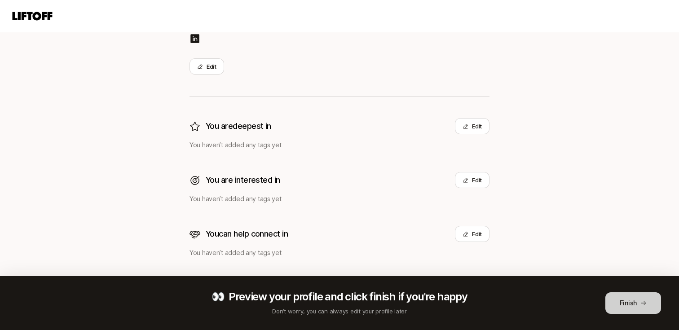
click at [622, 298] on button "Finish" at bounding box center [634, 303] width 56 height 22
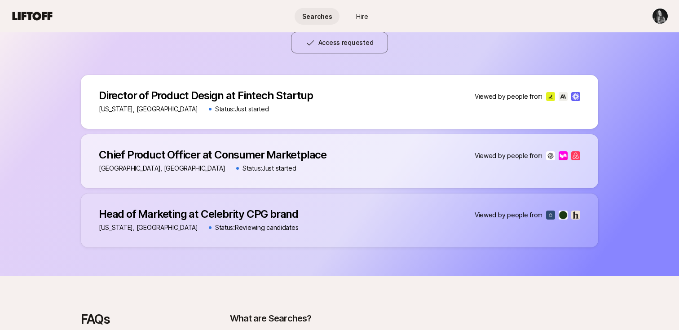
scroll to position [655, 0]
click at [274, 213] on p "Head of Marketing at Celebrity CPG brand" at bounding box center [198, 214] width 199 height 13
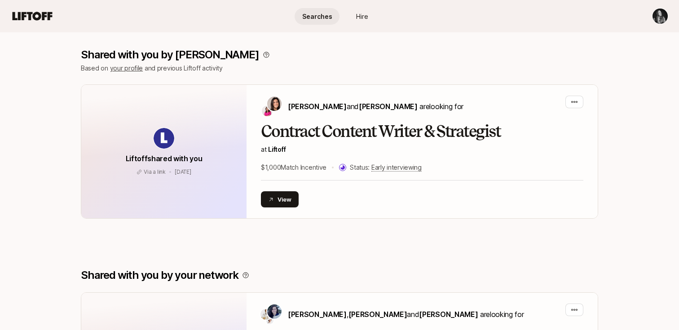
scroll to position [95, 0]
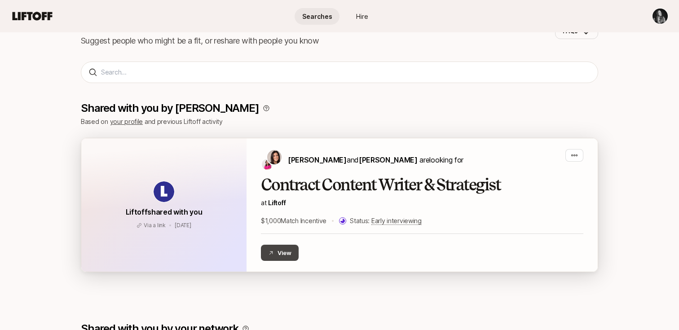
click at [286, 256] on button "View" at bounding box center [280, 253] width 38 height 16
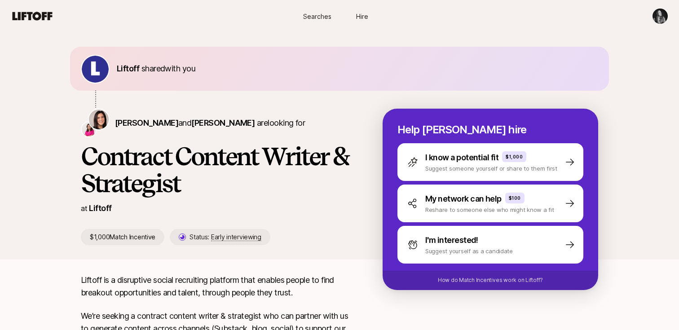
click at [662, 19] on html "Searches Hire Searches Hire [PERSON_NAME] shared with you [PERSON_NAME] and [PE…" at bounding box center [339, 165] width 679 height 330
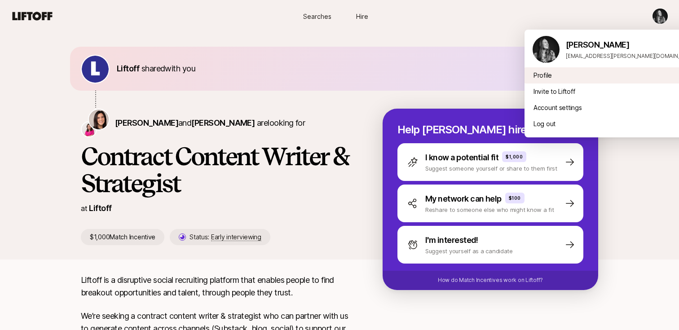
click at [551, 76] on div "Profile" at bounding box center [615, 75] width 180 height 16
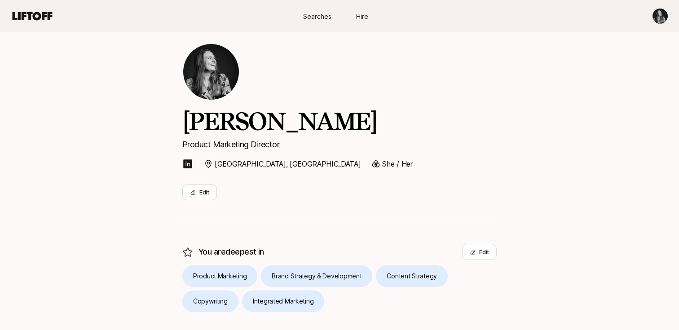
scroll to position [16, 0]
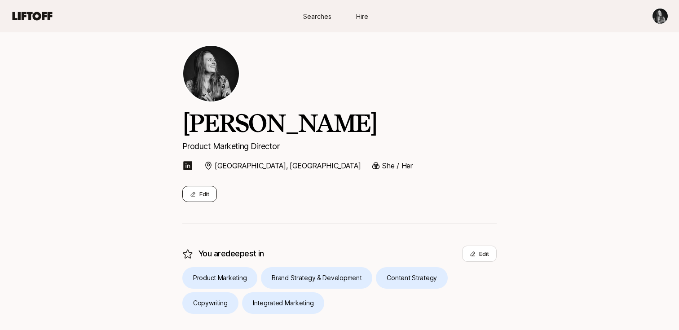
click at [204, 196] on button "Edit" at bounding box center [199, 194] width 35 height 16
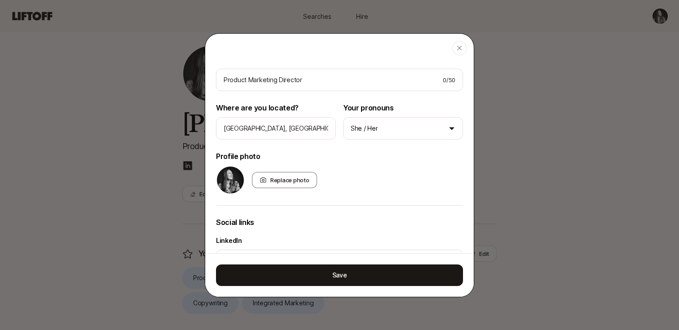
scroll to position [117, 0]
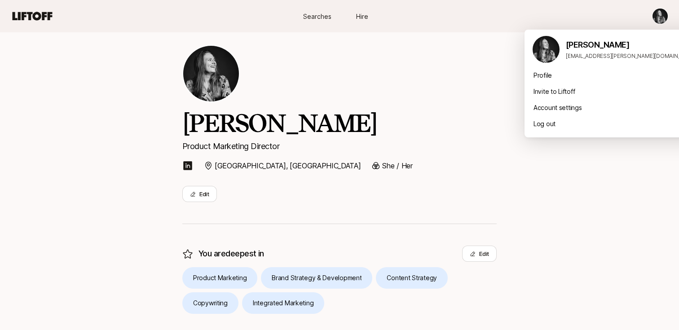
click at [658, 20] on html "Searches Hire Searches Hire [PERSON_NAME] Product Marketing Director [GEOGRAPHI…" at bounding box center [339, 149] width 679 height 330
click at [576, 103] on div "Account settings" at bounding box center [615, 108] width 180 height 16
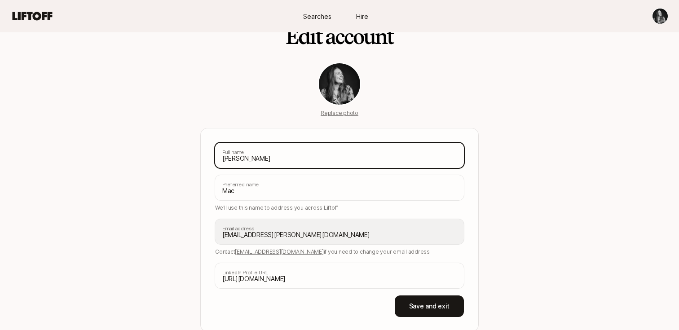
scroll to position [66, 0]
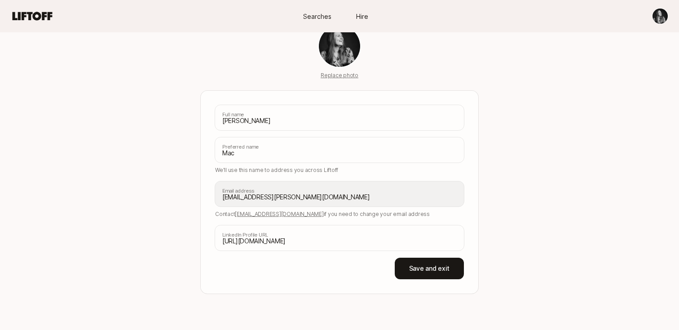
click at [275, 214] on span "[EMAIL_ADDRESS][DOMAIN_NAME]" at bounding box center [279, 214] width 88 height 7
drag, startPoint x: 275, startPoint y: 214, endPoint x: 242, endPoint y: 215, distance: 33.2
click at [242, 215] on span "[EMAIL_ADDRESS][DOMAIN_NAME]" at bounding box center [279, 214] width 88 height 7
copy span "[EMAIL_ADDRESS][DOMAIN_NAME]"
